Goal: Information Seeking & Learning: Learn about a topic

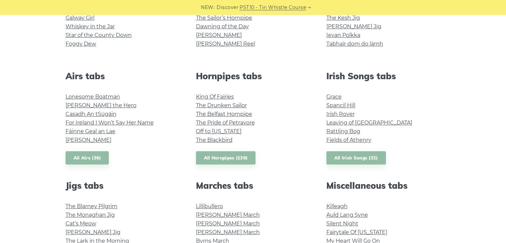
scroll to position [200, 0]
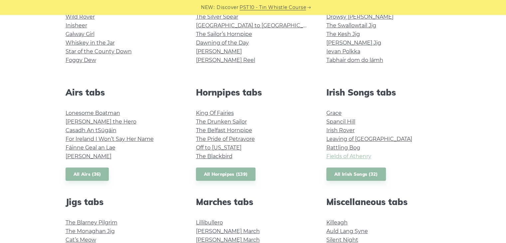
click at [344, 159] on link "Fields of Athenry" at bounding box center [349, 156] width 45 height 6
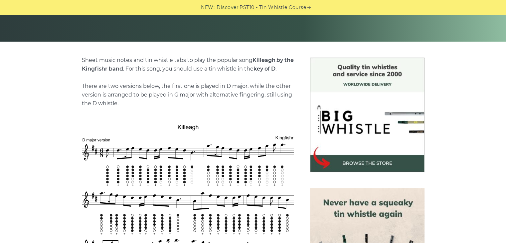
scroll to position [200, 0]
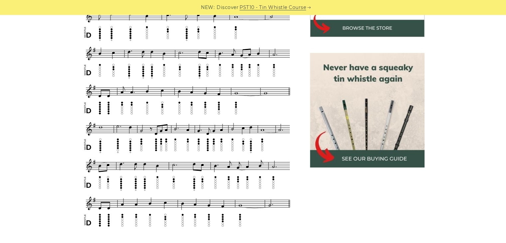
scroll to position [282, 0]
